Goal: Find specific page/section: Find specific page/section

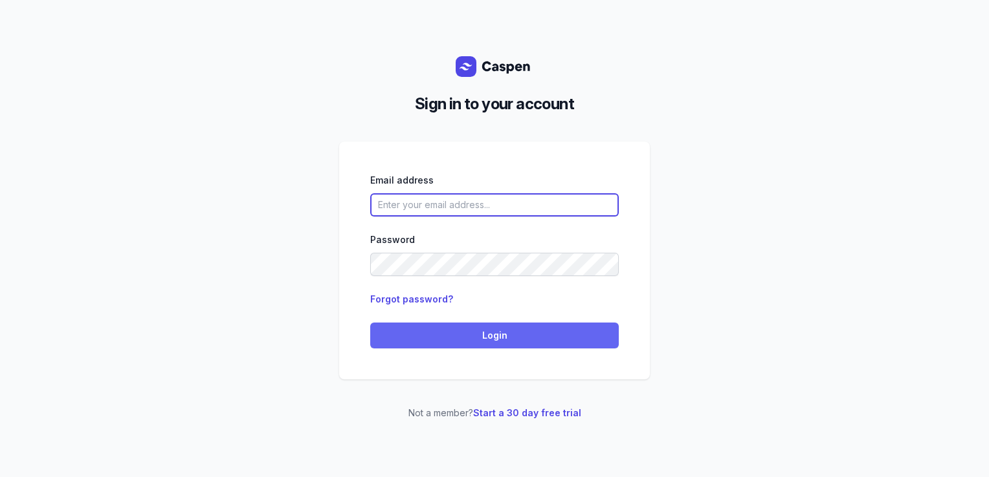
type input "[PERSON_NAME][EMAIL_ADDRESS][DOMAIN_NAME][PERSON_NAME]"
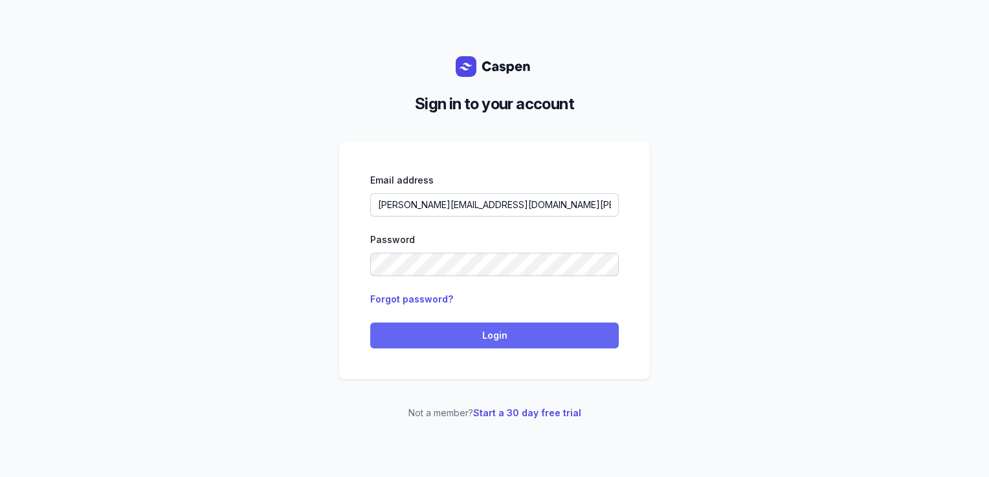
click at [443, 335] on span "Login" at bounding box center [494, 336] width 233 height 16
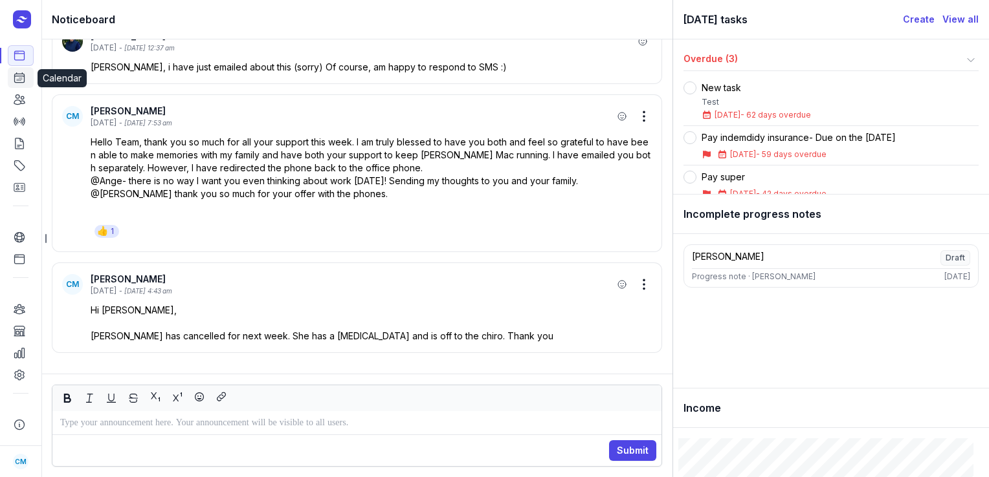
click at [16, 74] on icon at bounding box center [20, 78] width 10 height 10
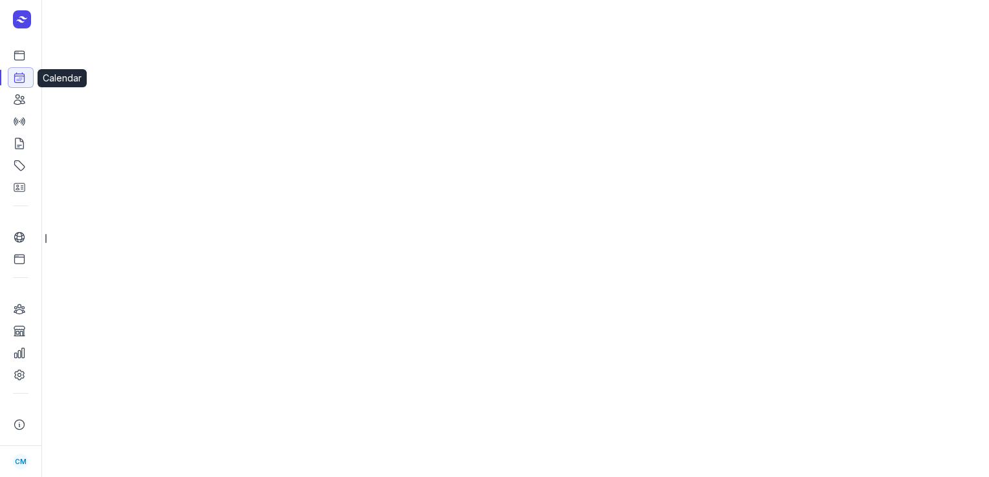
select select "week"
